Goal: Transaction & Acquisition: Purchase product/service

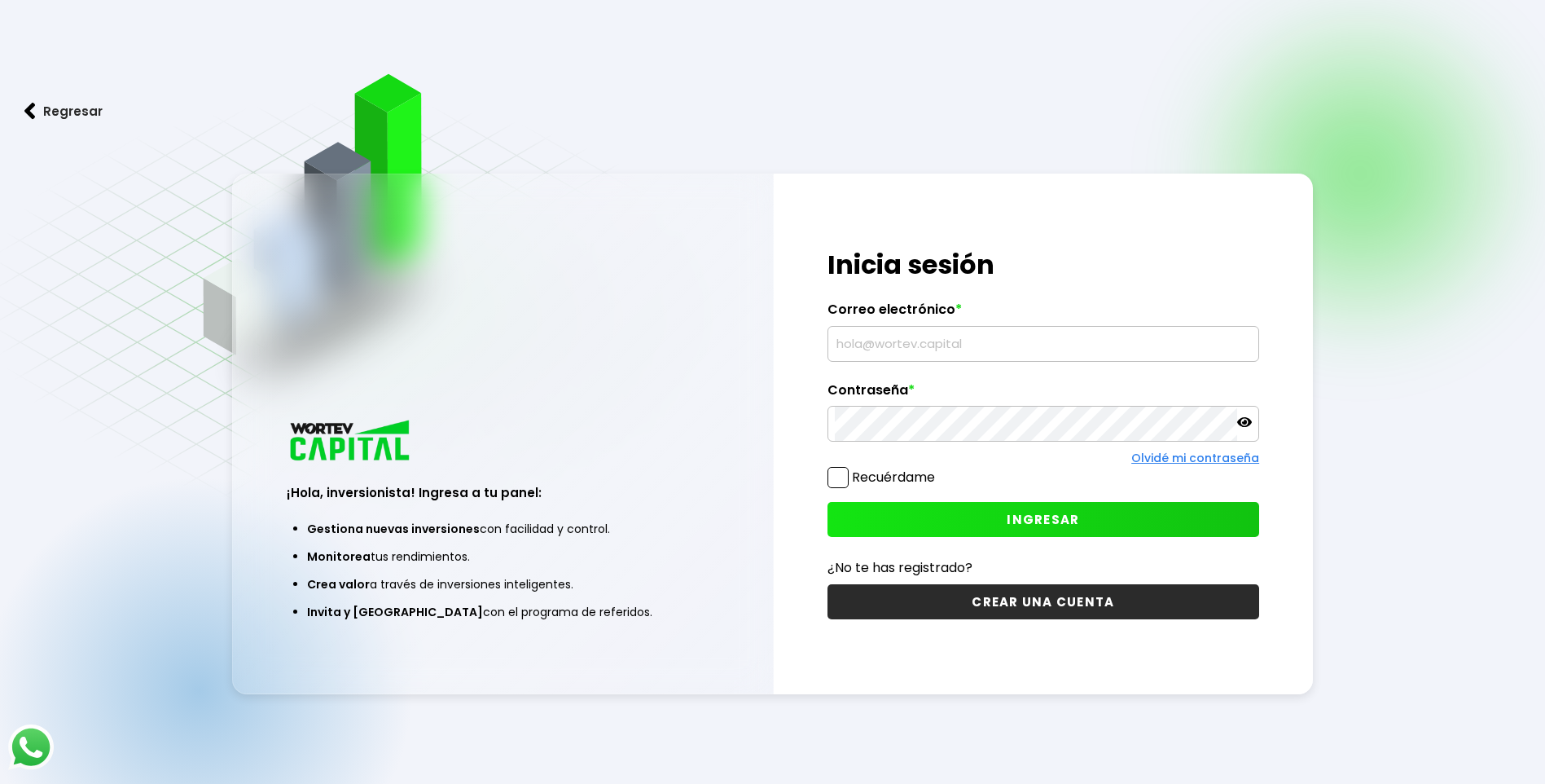
type input "[EMAIL_ADDRESS][DOMAIN_NAME]"
click at [1244, 428] on icon at bounding box center [1244, 421] width 14 height 14
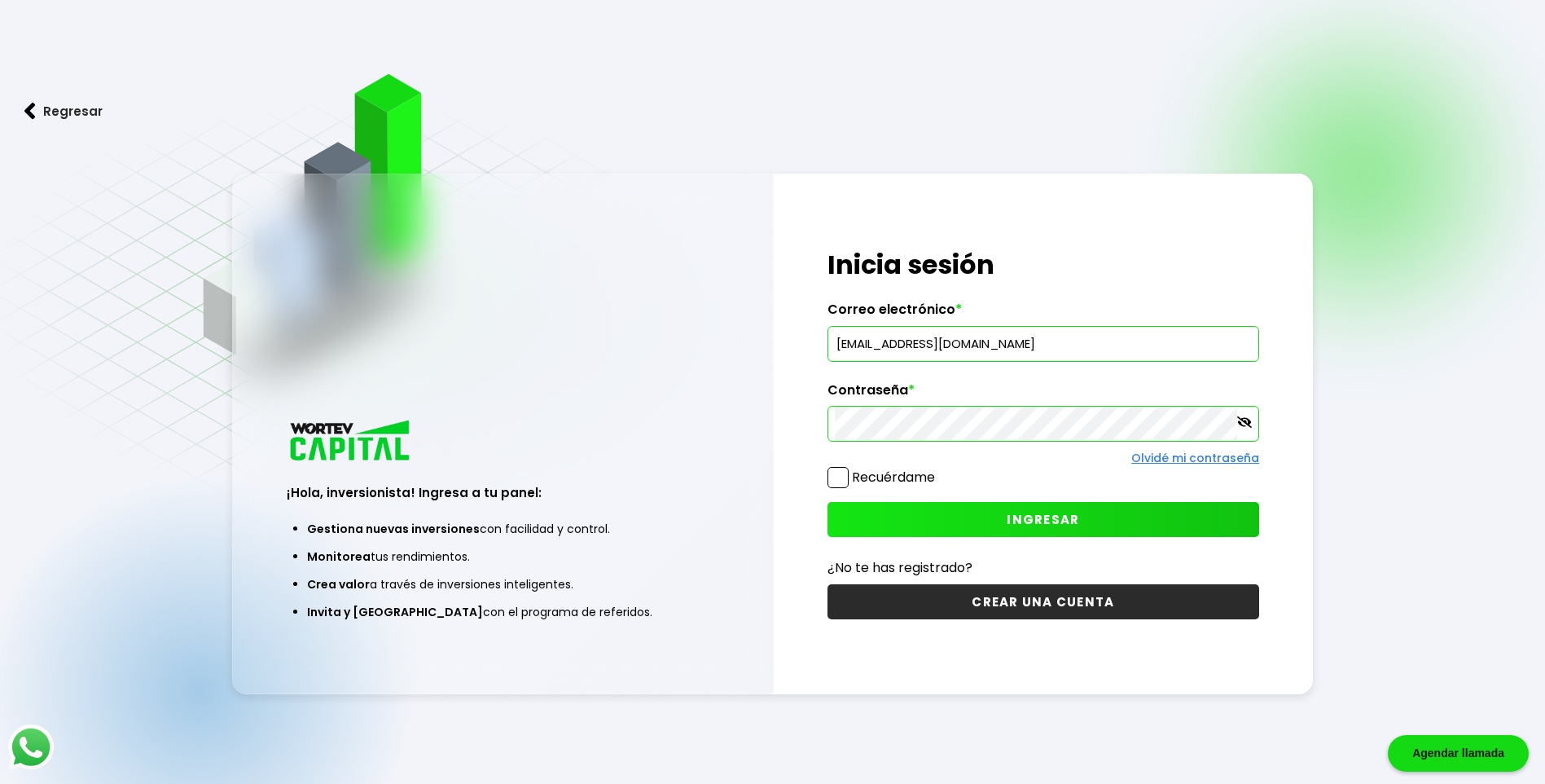
click at [979, 515] on button "INGRESAR" at bounding box center [1043, 519] width 432 height 35
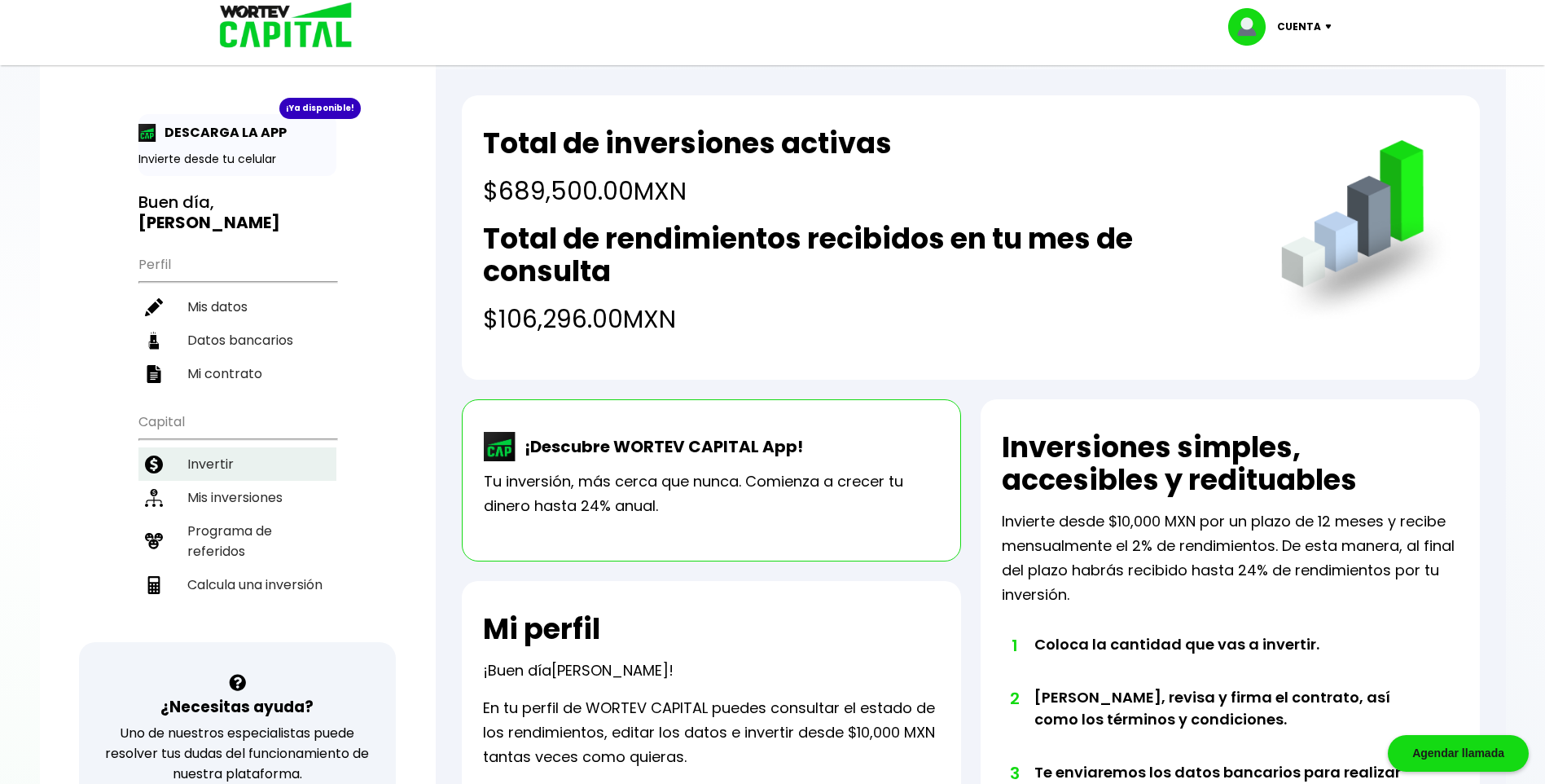
click at [235, 447] on li "Invertir" at bounding box center [238, 464] width 198 height 34
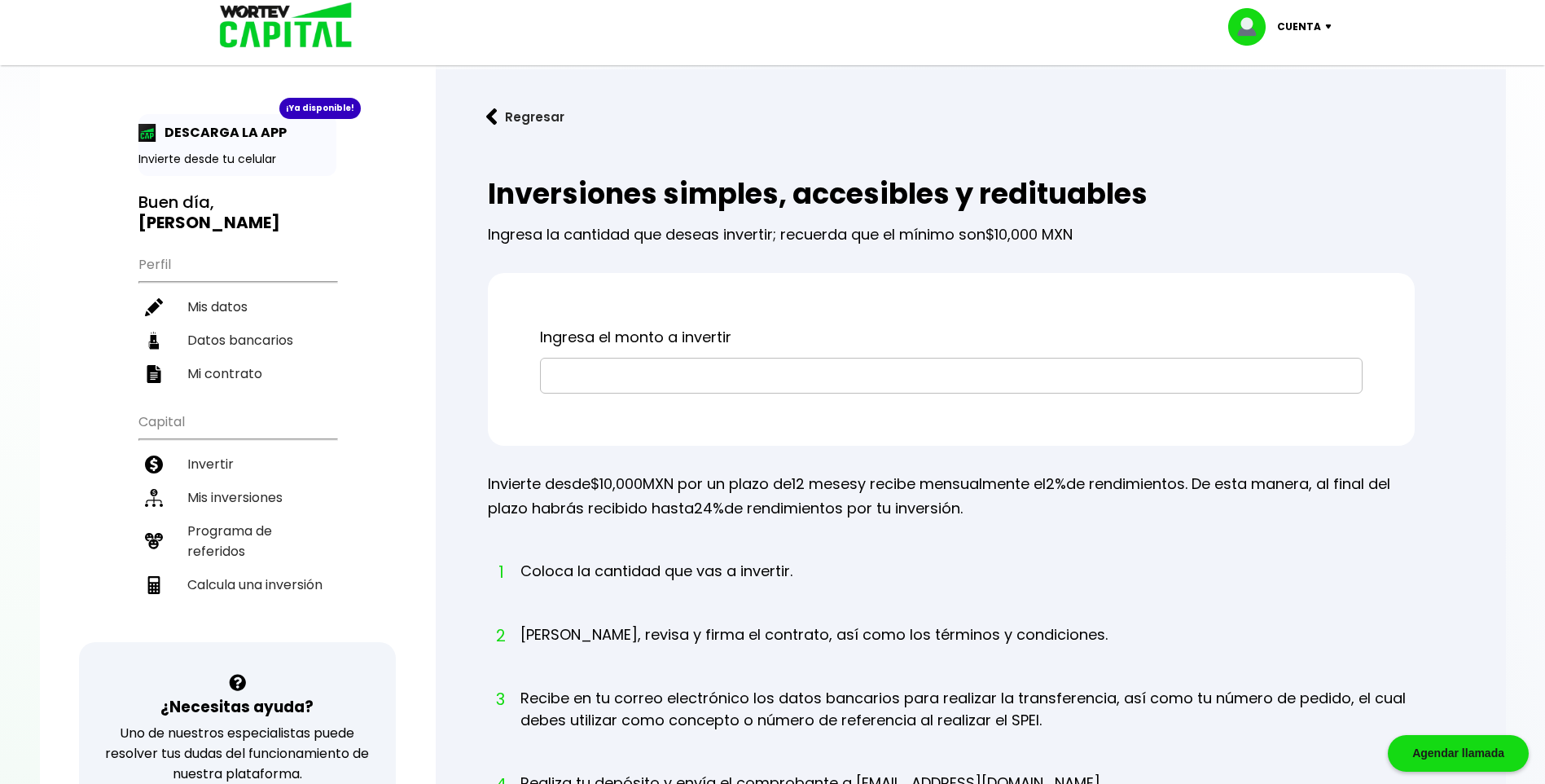
click at [570, 374] on input "text" at bounding box center [951, 376] width 808 height 35
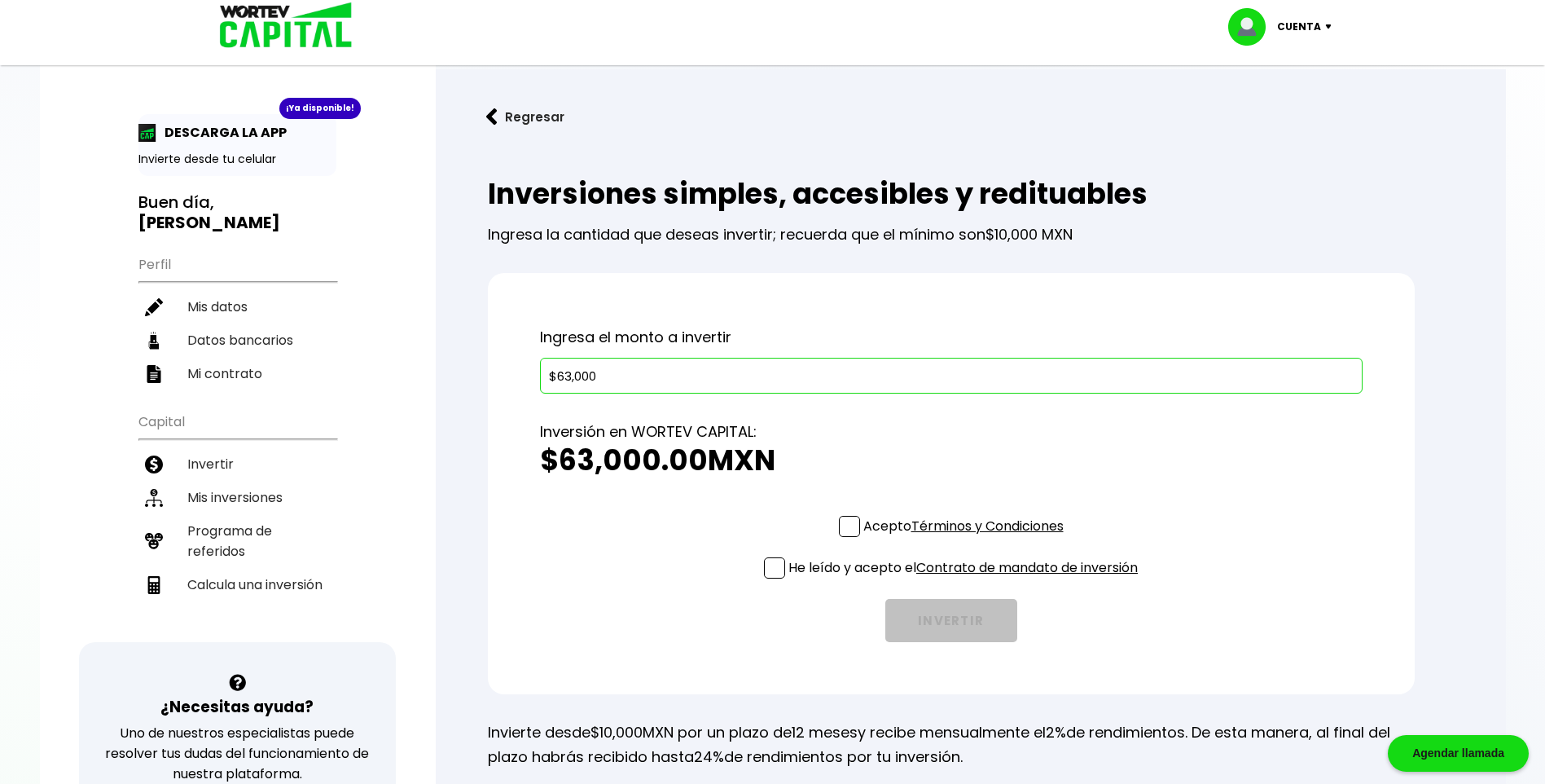
type input "$63,000"
click at [853, 518] on span at bounding box center [849, 526] width 21 height 21
click at [967, 539] on input "Acepto Términos y Condiciones" at bounding box center [967, 539] width 0 height 0
click at [770, 565] on span at bounding box center [774, 568] width 21 height 21
click at [967, 580] on input "He leído y acepto el Contrato de mandato de inversión" at bounding box center [967, 580] width 0 height 0
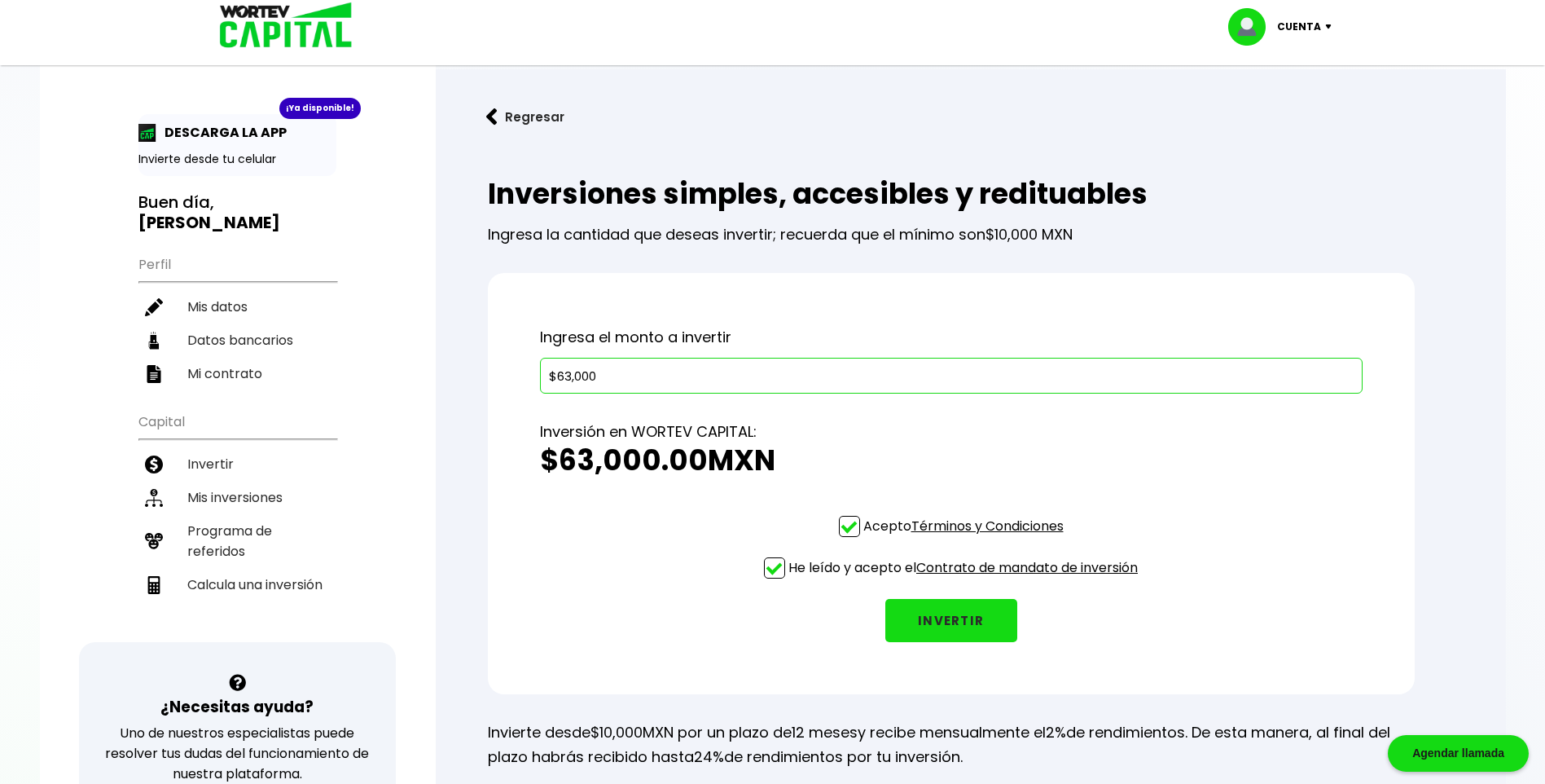
click at [961, 608] on button "INVERTIR" at bounding box center [950, 620] width 132 height 43
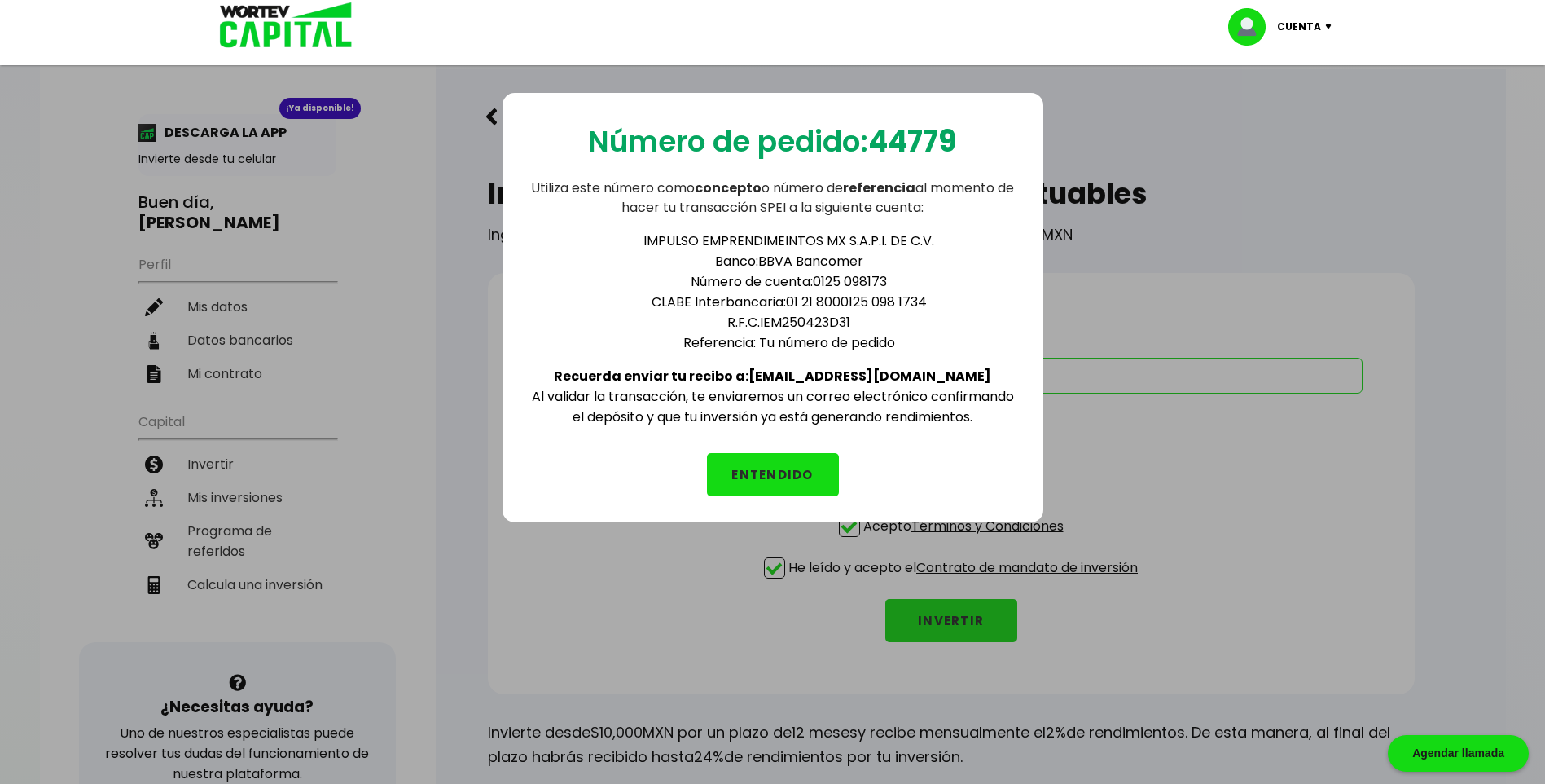
click at [793, 475] on button "ENTENDIDO" at bounding box center [772, 474] width 132 height 43
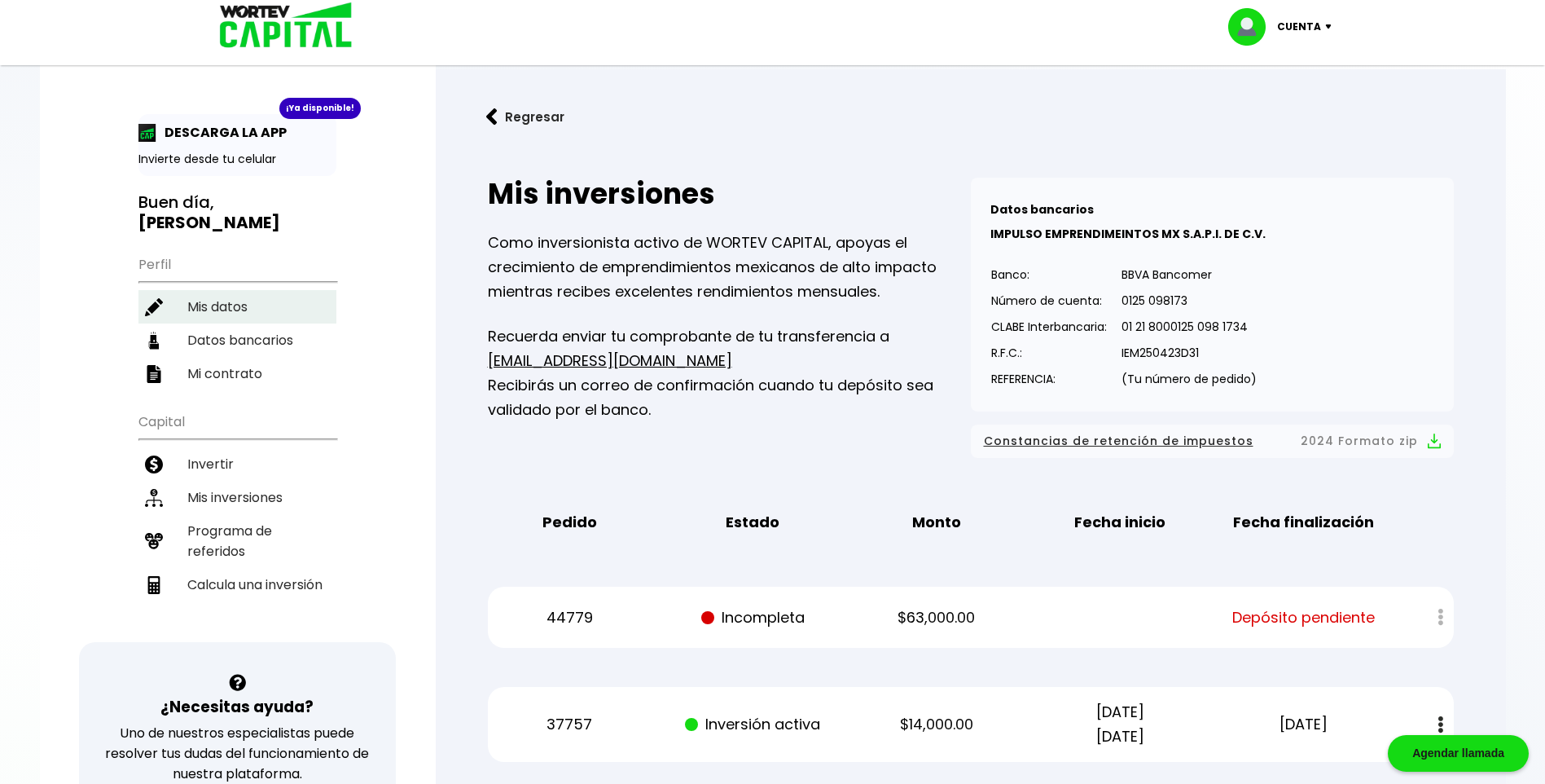
click at [214, 290] on li "Mis datos" at bounding box center [238, 306] width 198 height 34
select select "Hombre"
select select "Licenciatura"
select select "MO"
select select "Banco Azteca"
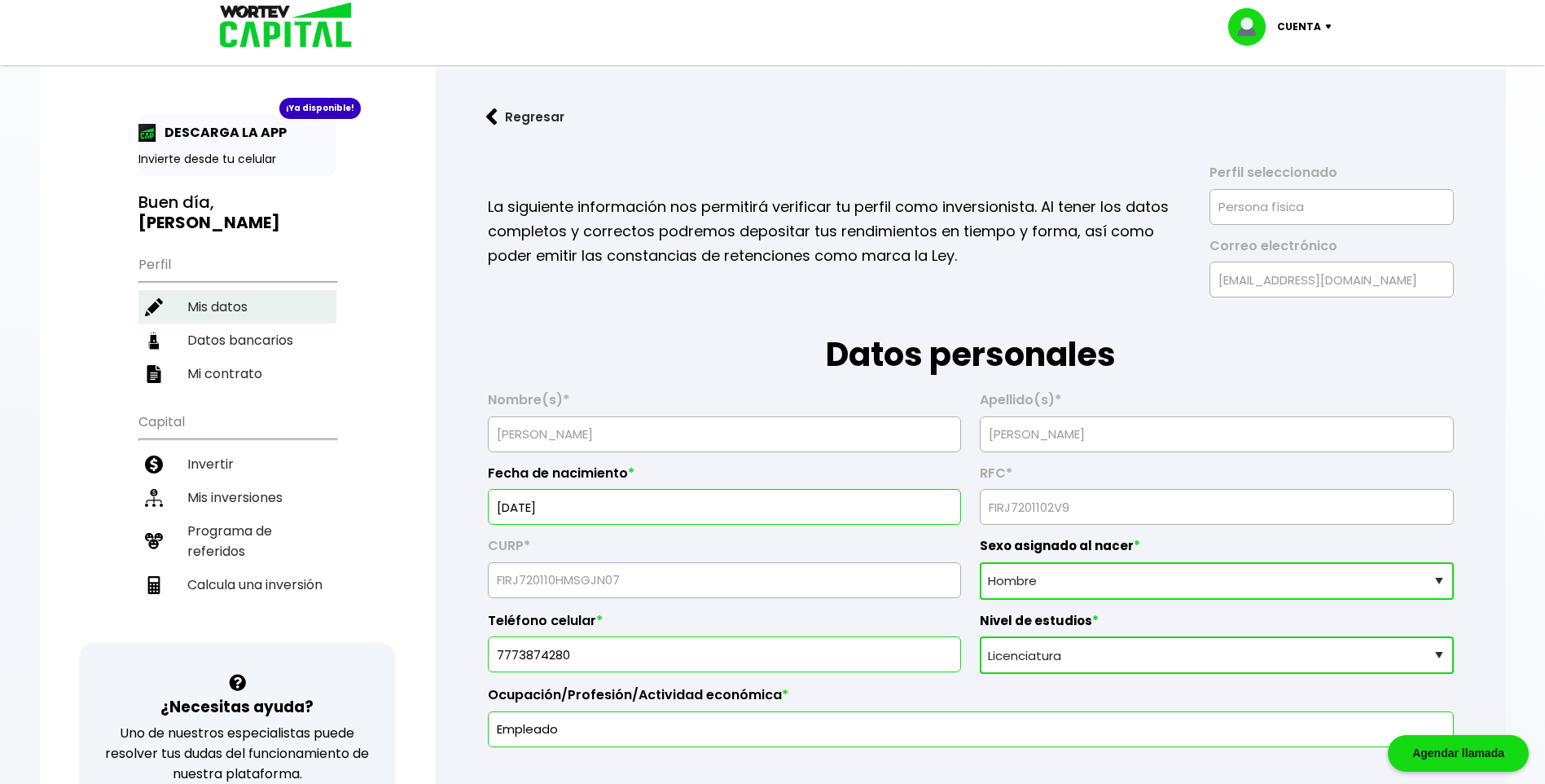
type input "10/01/1972"
click at [228, 481] on li "Mis inversiones" at bounding box center [238, 497] width 198 height 34
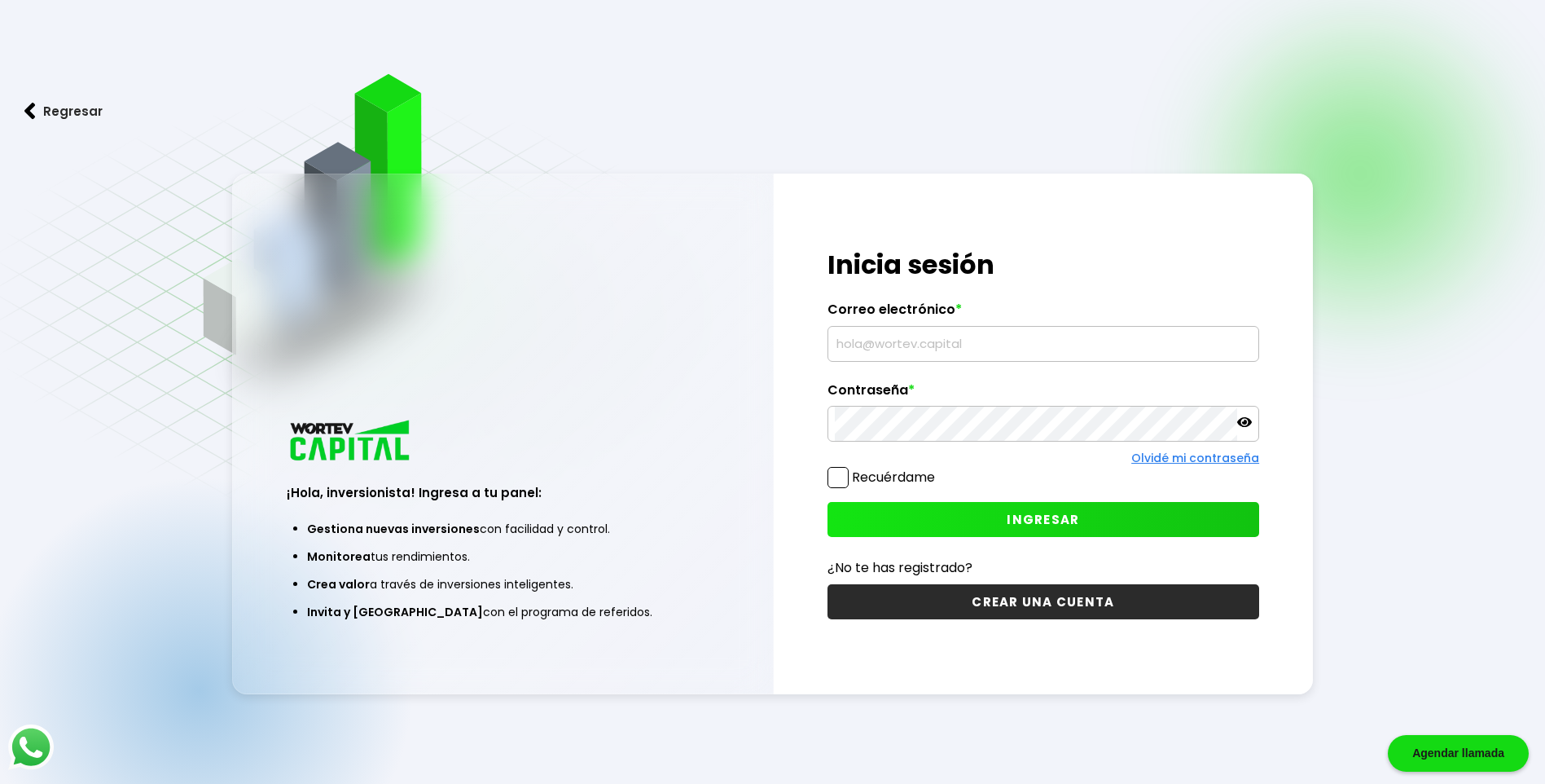
type input "[EMAIL_ADDRESS][DOMAIN_NAME]"
click at [974, 516] on button "INGRESAR" at bounding box center [1043, 519] width 432 height 35
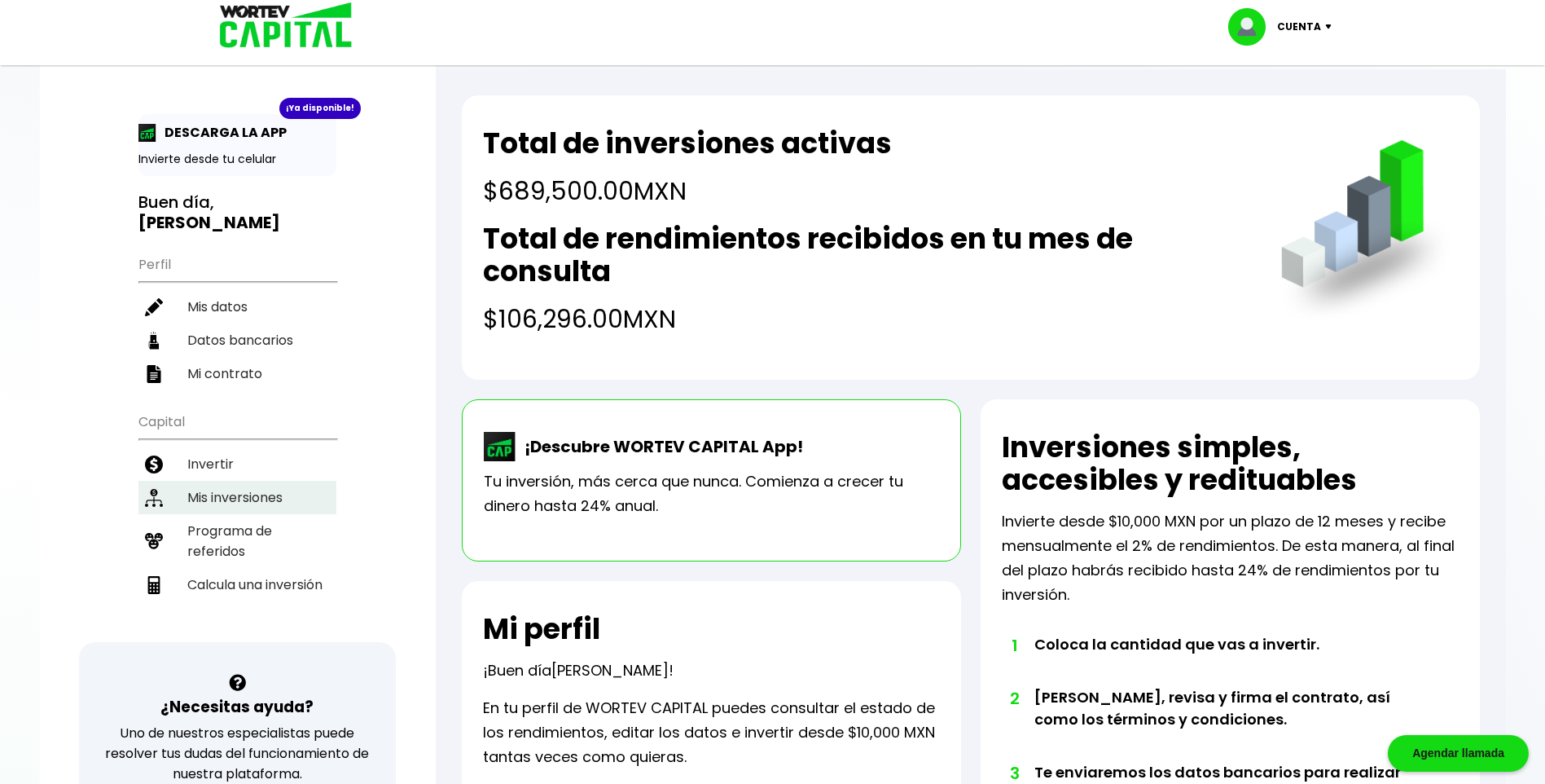
click at [237, 481] on li "Mis inversiones" at bounding box center [238, 497] width 198 height 34
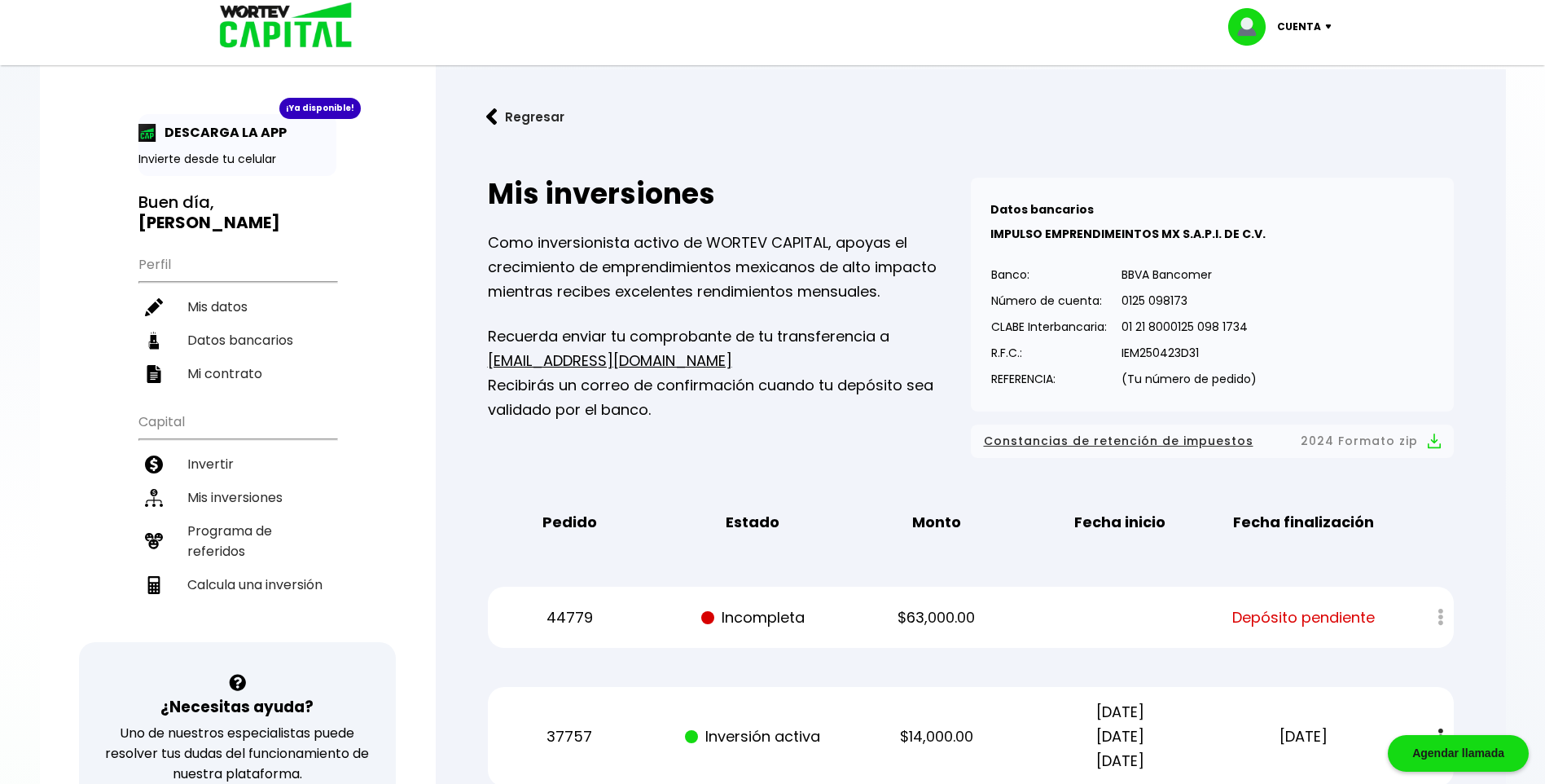
click at [749, 124] on link "Regresar" at bounding box center [971, 116] width 1018 height 43
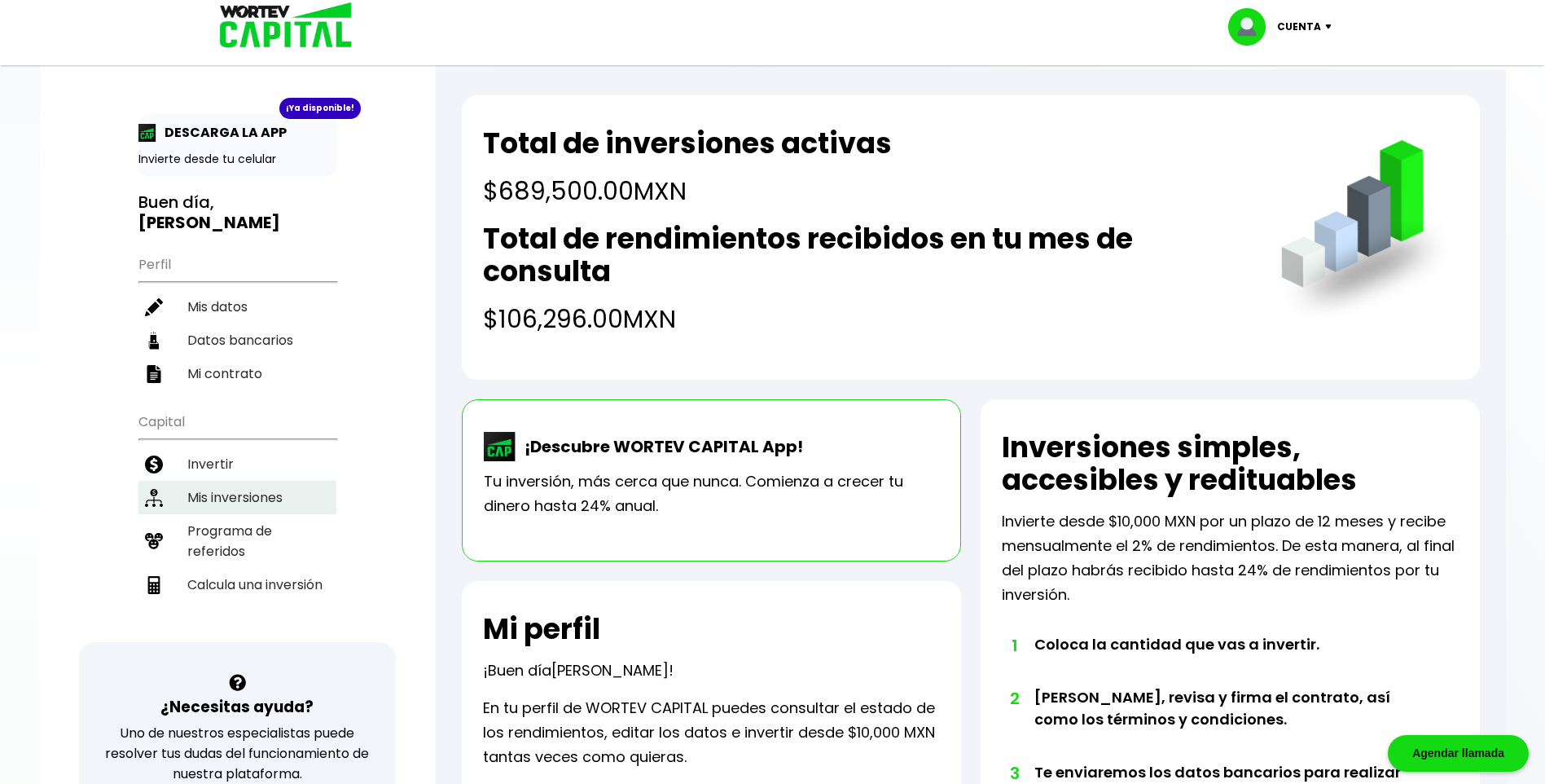
click at [231, 481] on li "Mis inversiones" at bounding box center [238, 497] width 198 height 34
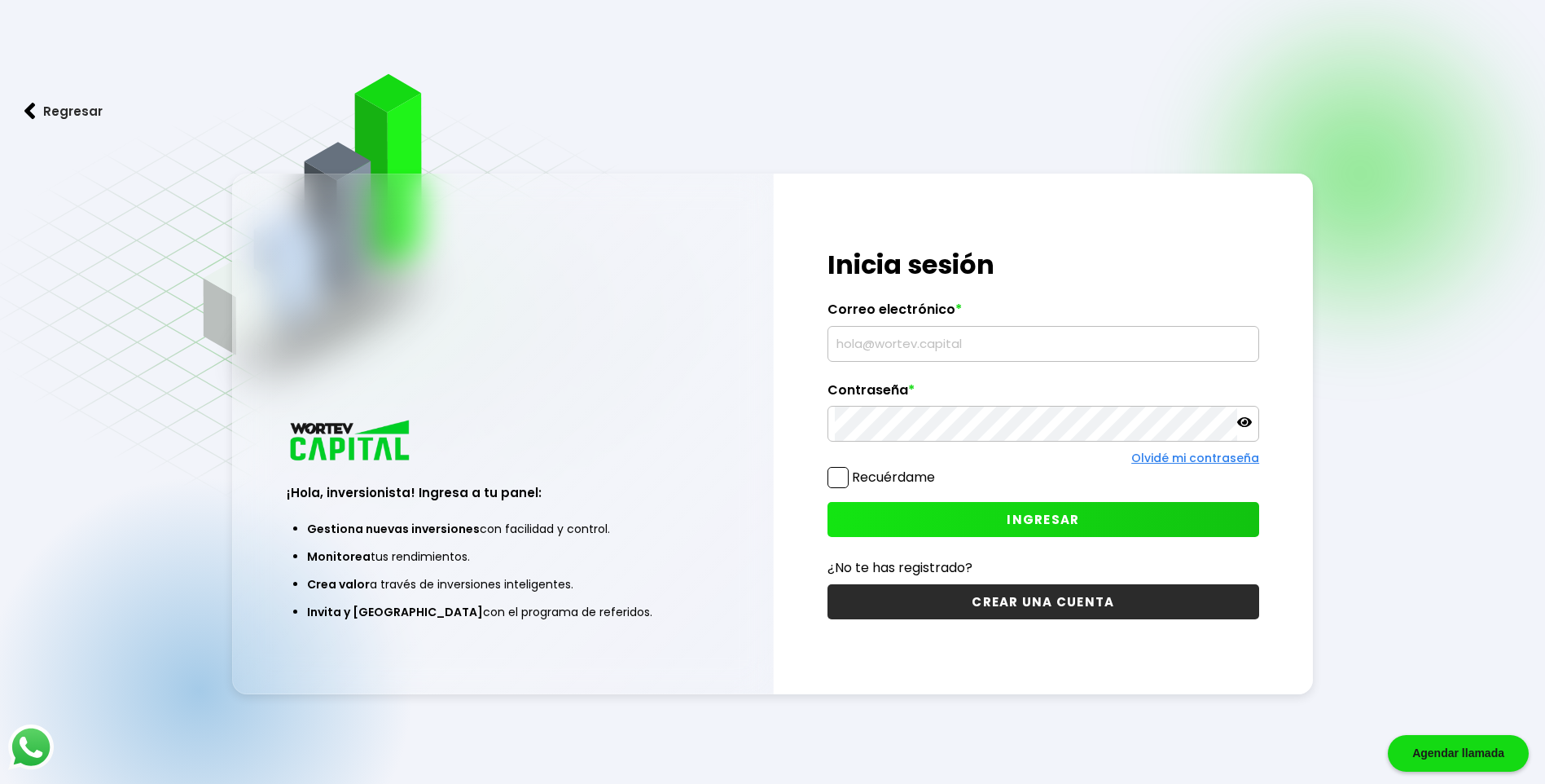
type input "[EMAIL_ADDRESS][DOMAIN_NAME]"
click at [1042, 519] on span "INGRESAR" at bounding box center [1043, 519] width 72 height 17
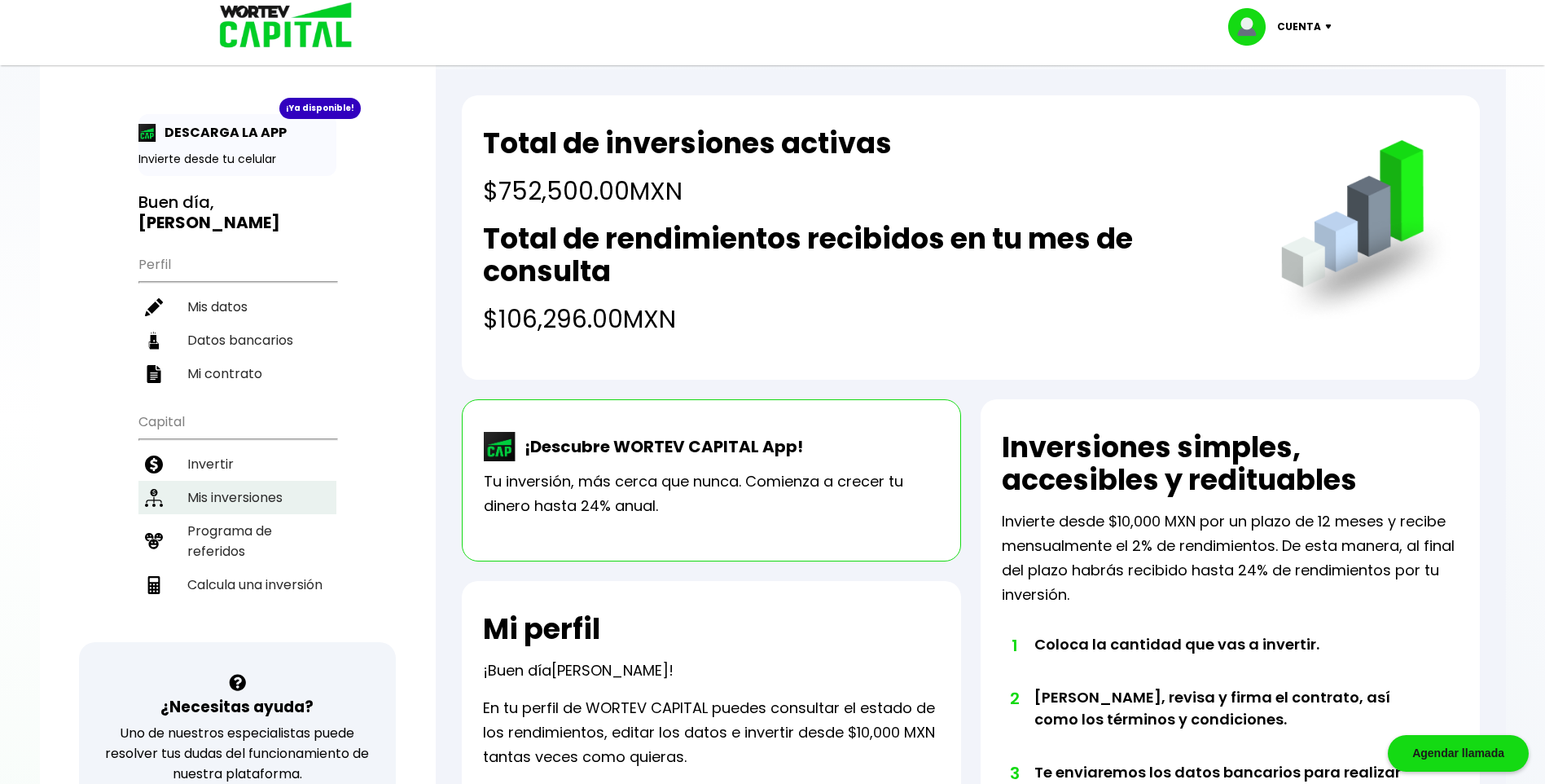
click at [244, 481] on li "Mis inversiones" at bounding box center [238, 497] width 198 height 34
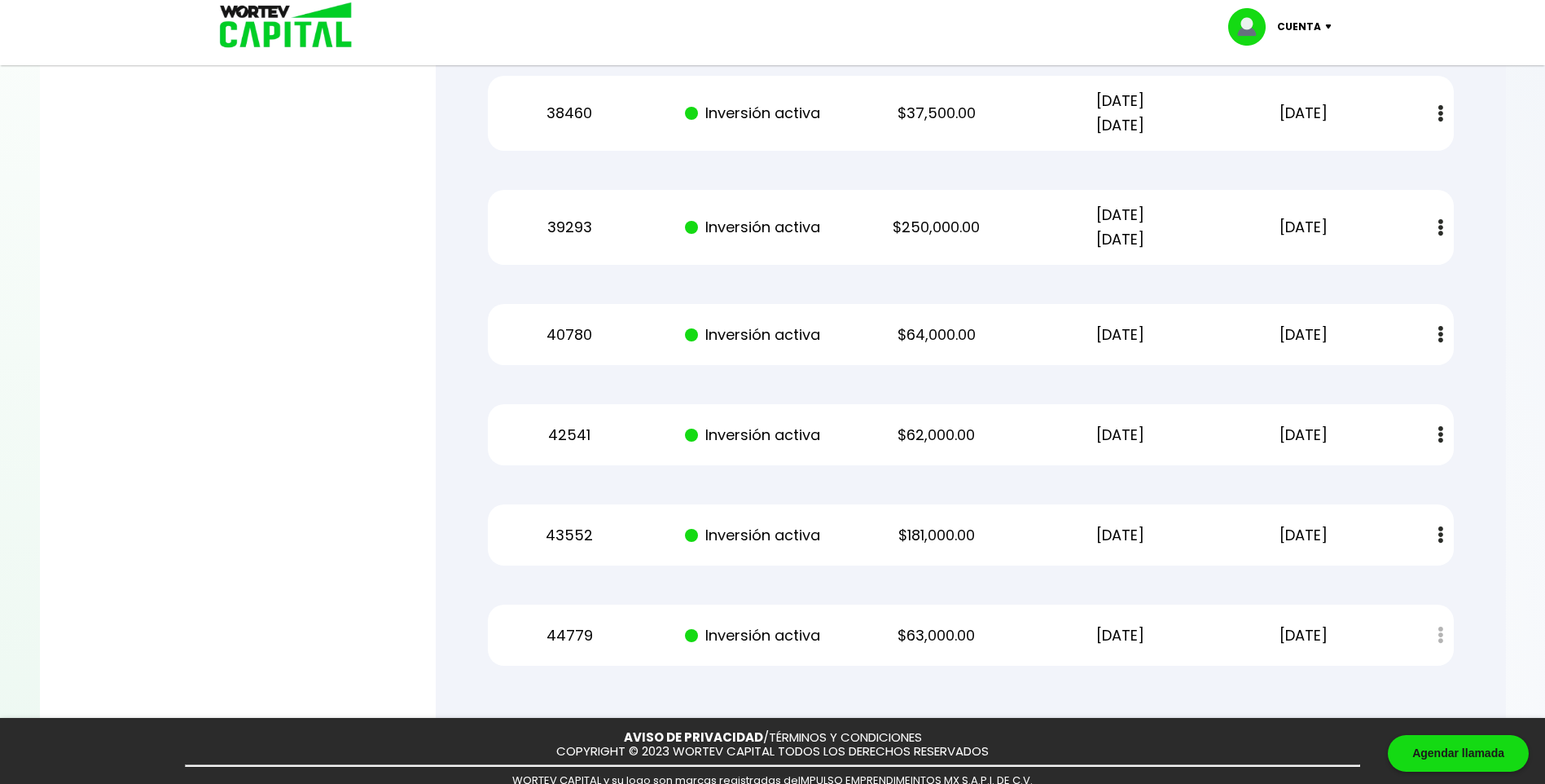
scroll to position [938, 0]
